Goal: Navigation & Orientation: Go to known website

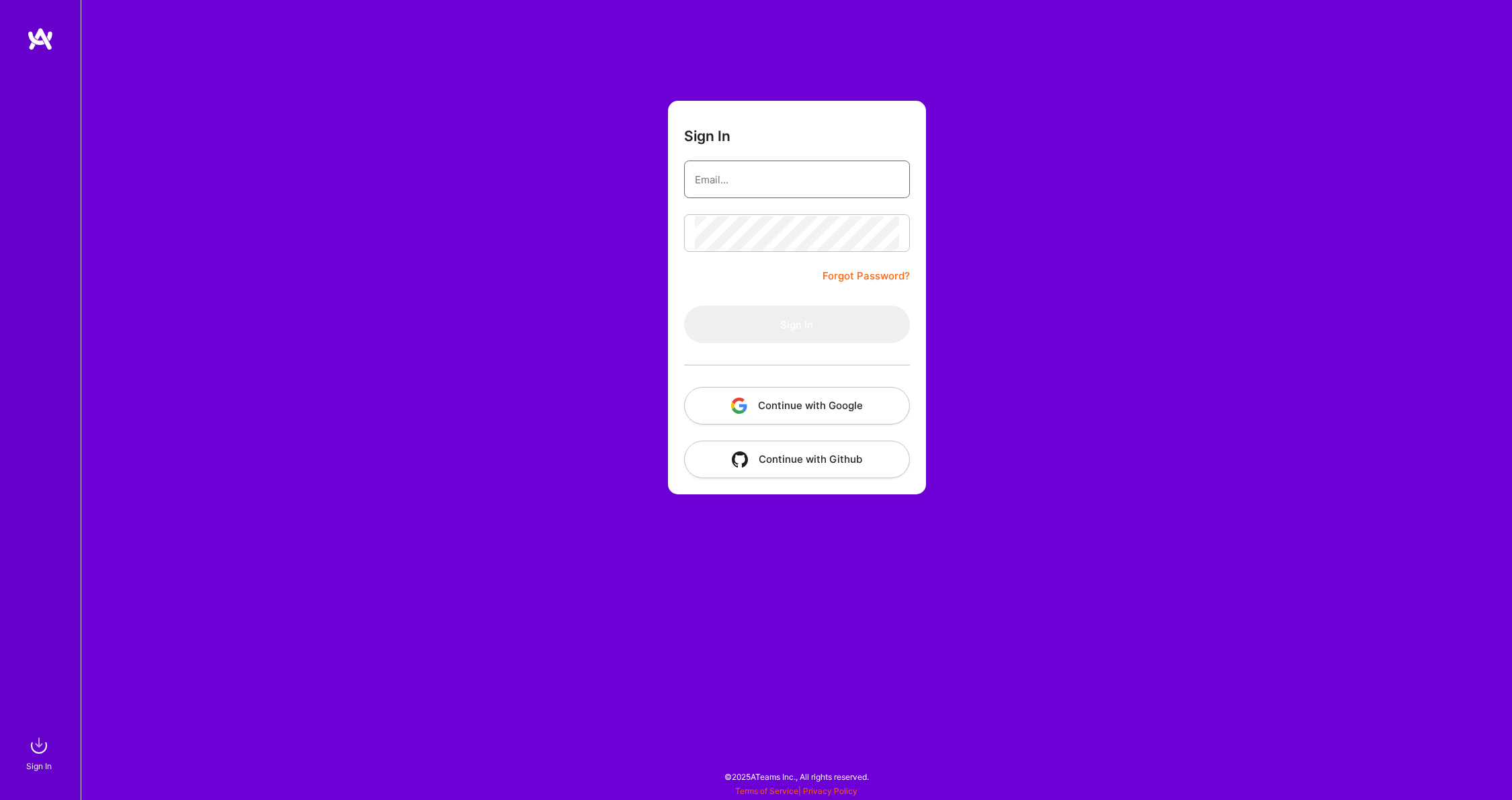
click at [775, 182] on input "email" at bounding box center [797, 180] width 204 height 34
click at [663, 210] on div "Sign In Forgot Password? Sign In Continue with Google Continue with Github" at bounding box center [796, 400] width 1431 height 800
click at [771, 404] on button "Continue with Google" at bounding box center [797, 405] width 226 height 38
